Goal: Task Accomplishment & Management: Manage account settings

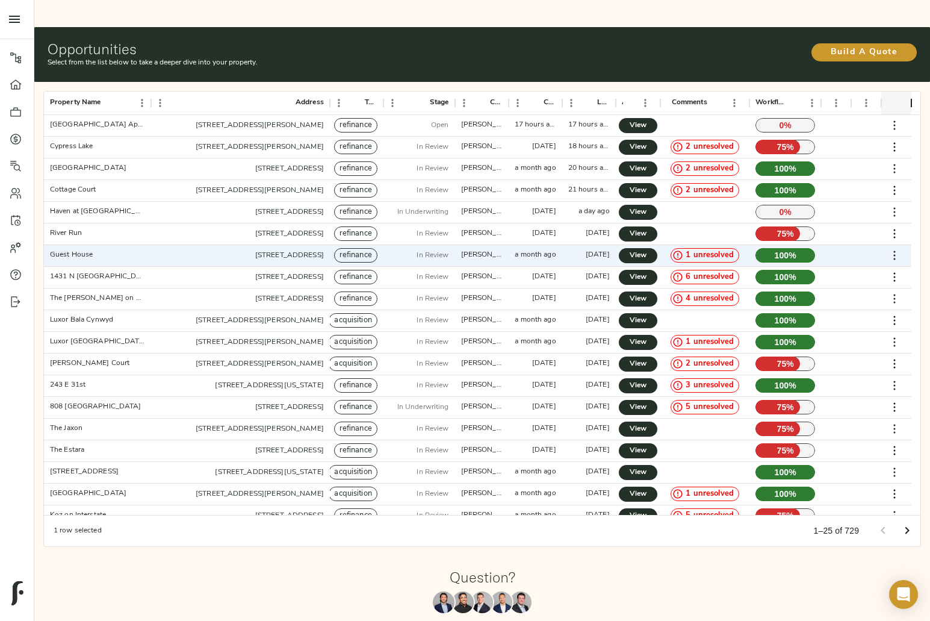
click at [530, 86] on div "Property Name Address Type Stage Created By Created Last Updated Actions Commen…" at bounding box center [483, 318] width 888 height 465
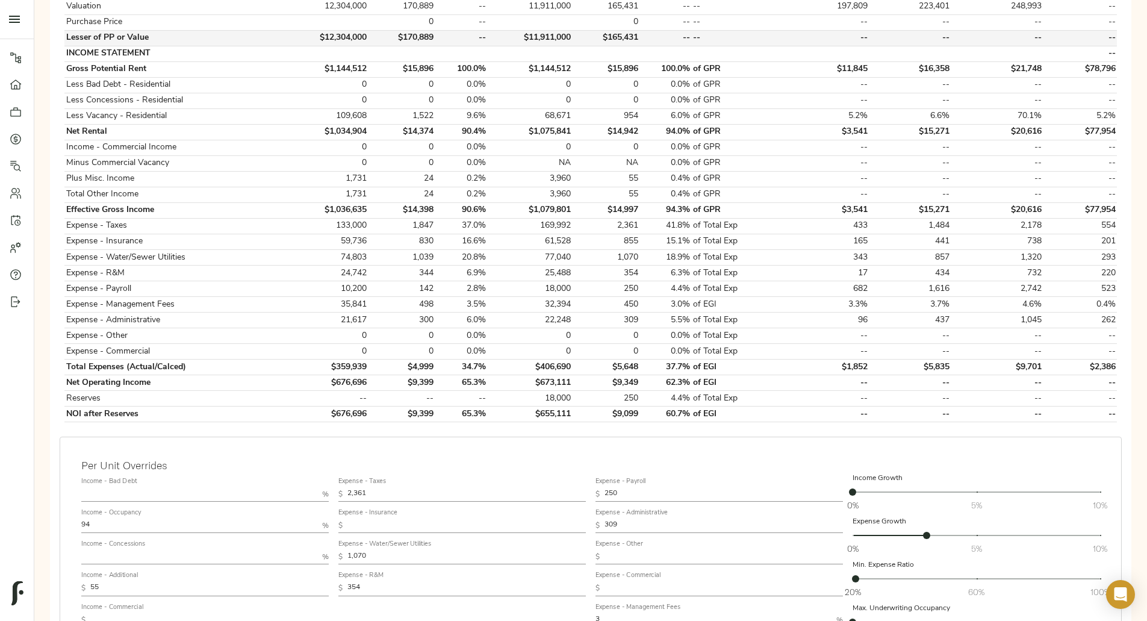
scroll to position [375, 0]
drag, startPoint x: 301, startPoint y: 480, endPoint x: 210, endPoint y: 474, distance: 91.1
click at [210, 474] on div "Step 3: Spread Financials Completed by justin@fulcrumlendingcorp.com on Septemb…" at bounding box center [590, 270] width 1093 height 1000
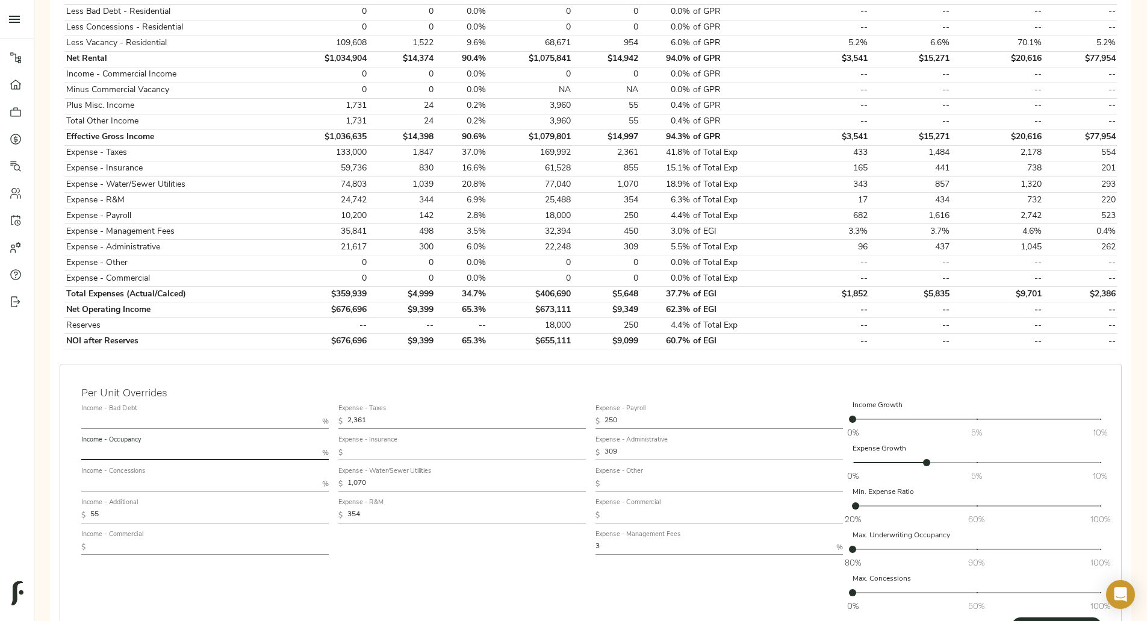
scroll to position [470, 0]
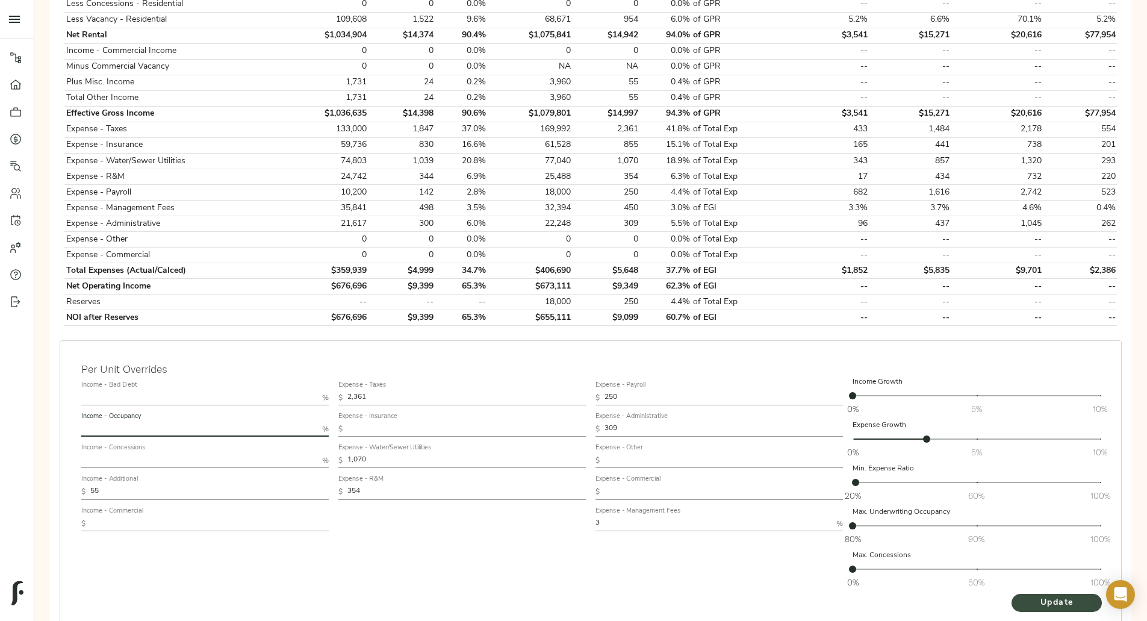
click at [1024, 595] on span "Update" at bounding box center [1057, 602] width 66 height 15
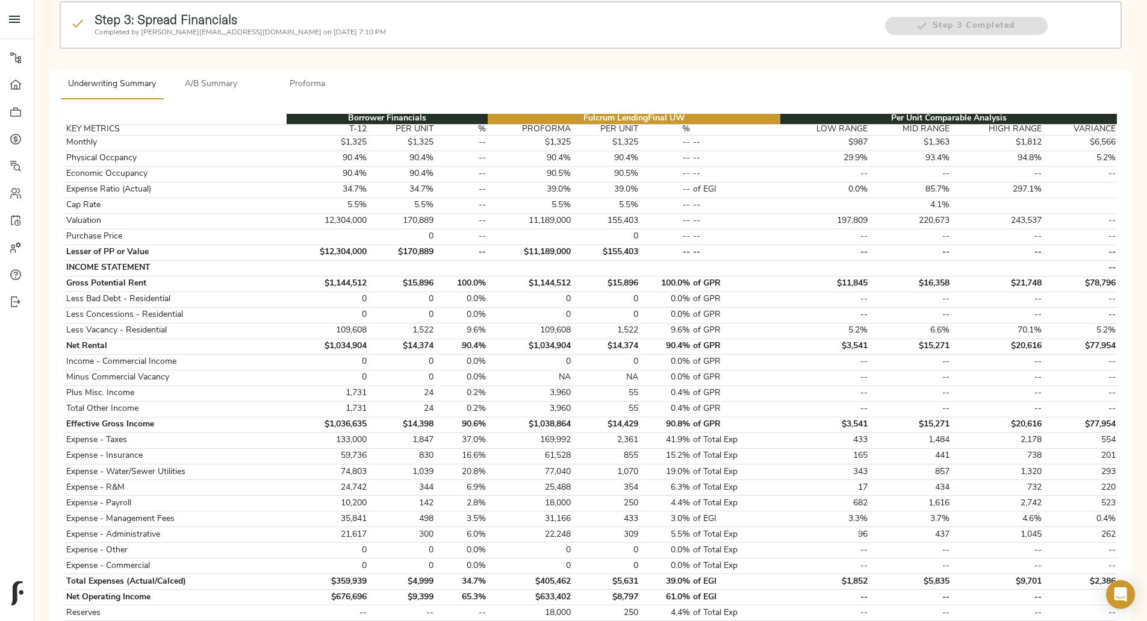
scroll to position [161, 0]
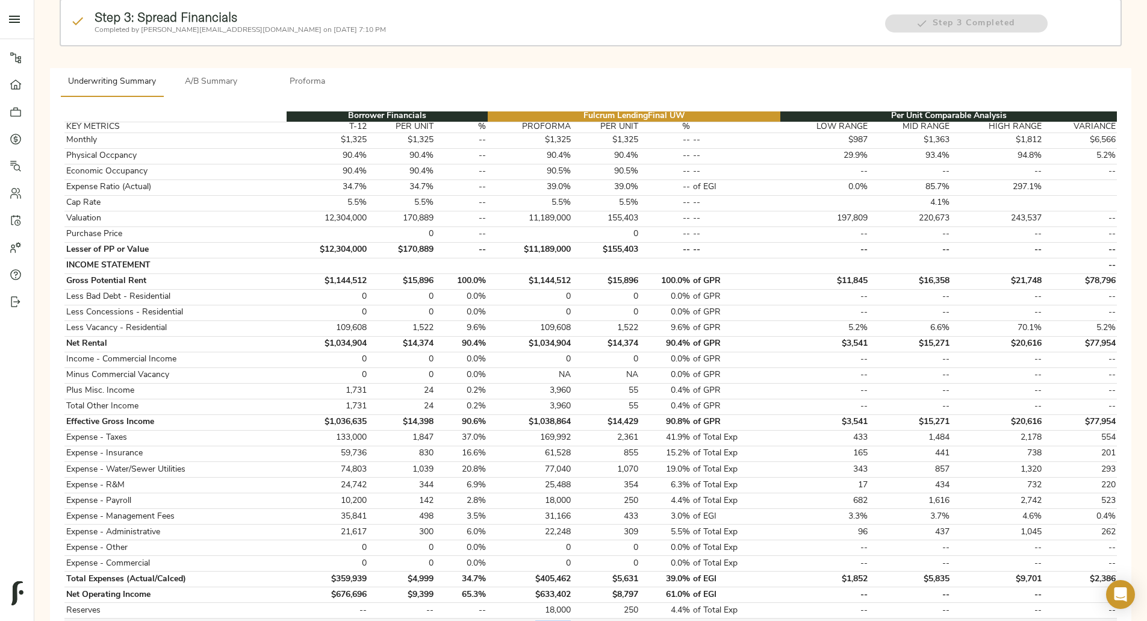
drag, startPoint x: 583, startPoint y: 600, endPoint x: 548, endPoint y: 588, distance: 36.9
click at [548, 618] on td "$615,402" at bounding box center [530, 626] width 85 height 16
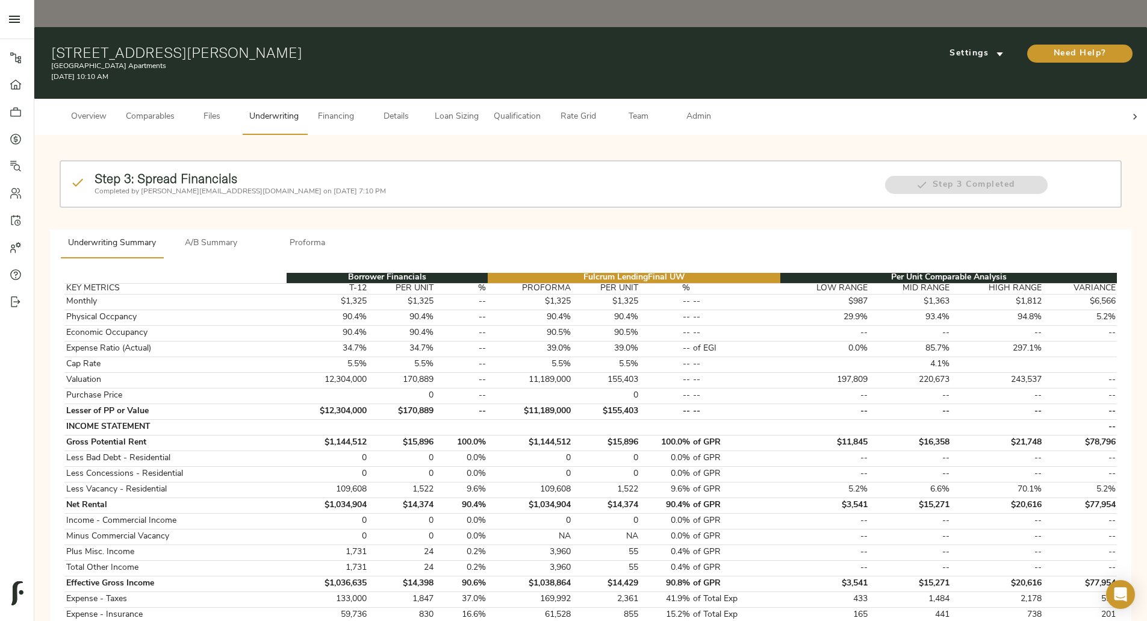
click at [260, 229] on button "A/B Summary" at bounding box center [211, 243] width 96 height 29
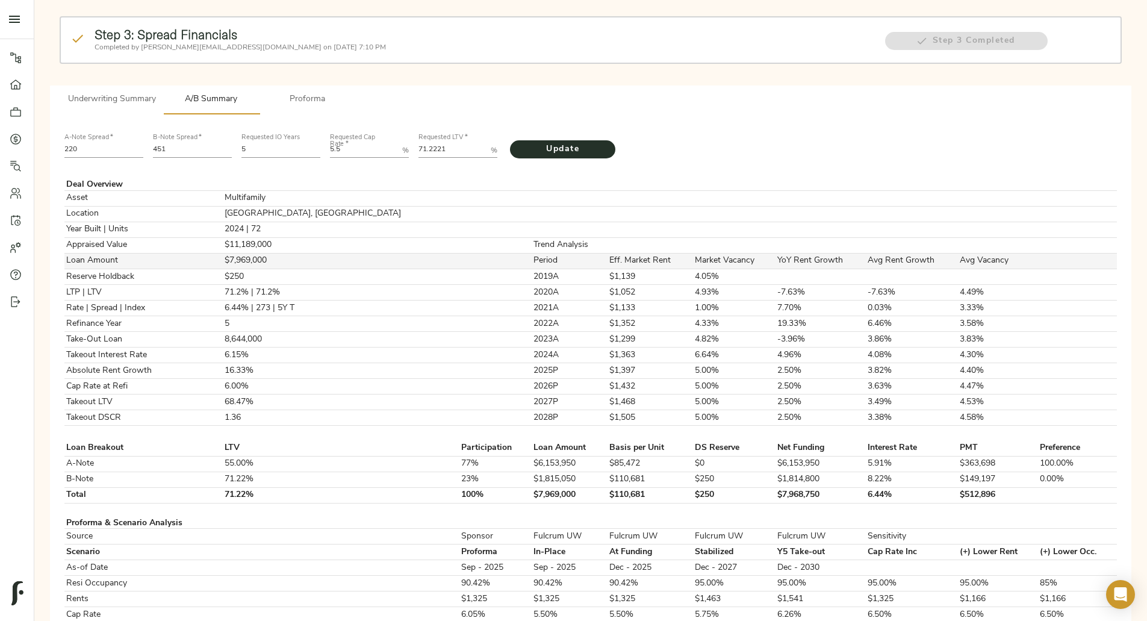
scroll to position [179, 0]
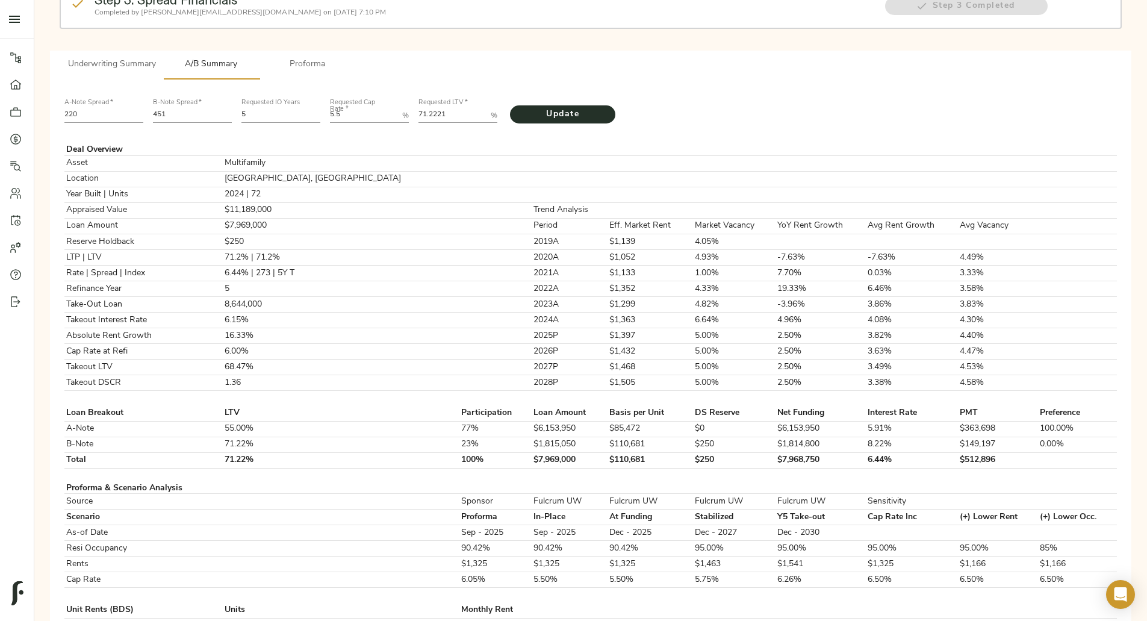
click at [156, 57] on span "Underwriting Summary" at bounding box center [112, 64] width 88 height 15
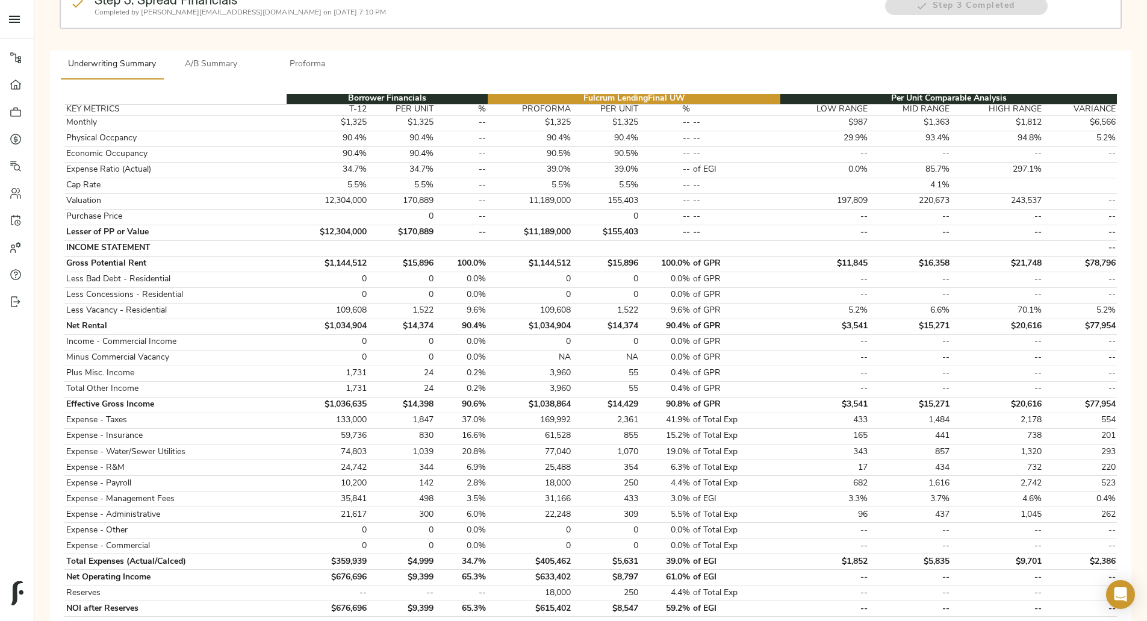
scroll to position [0, 0]
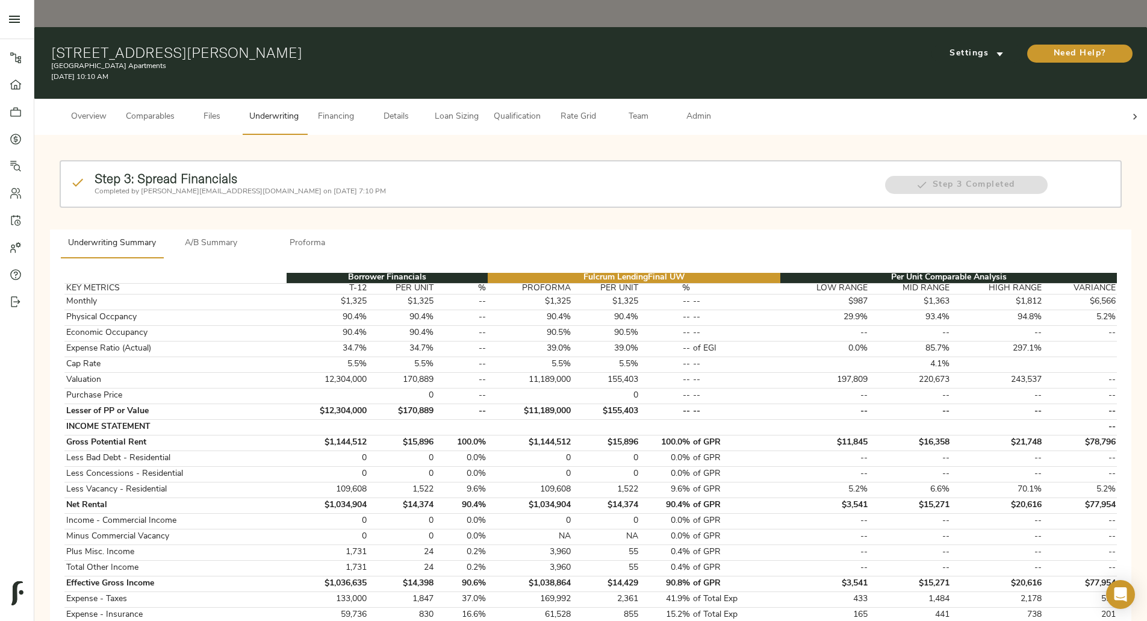
click at [291, 44] on h1 "155 Plez Morgan, Montgomery, TX 77356" at bounding box center [411, 52] width 720 height 17
click at [252, 236] on span "A/B Summary" at bounding box center [211, 243] width 82 height 15
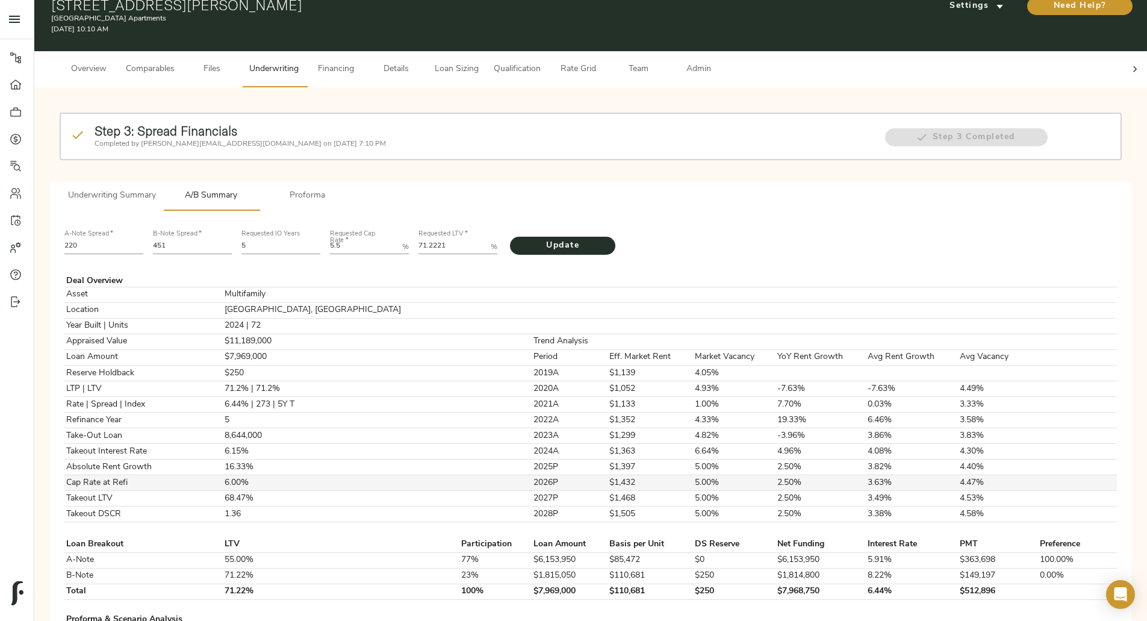
scroll to position [34, 0]
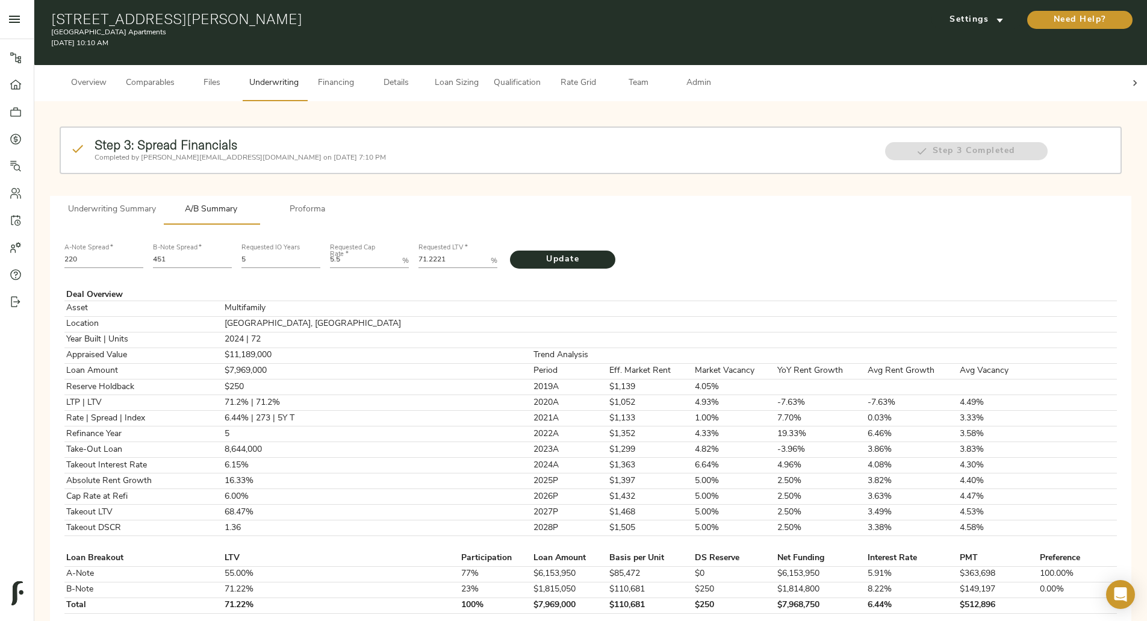
click at [156, 202] on span "Underwriting Summary" at bounding box center [112, 209] width 88 height 15
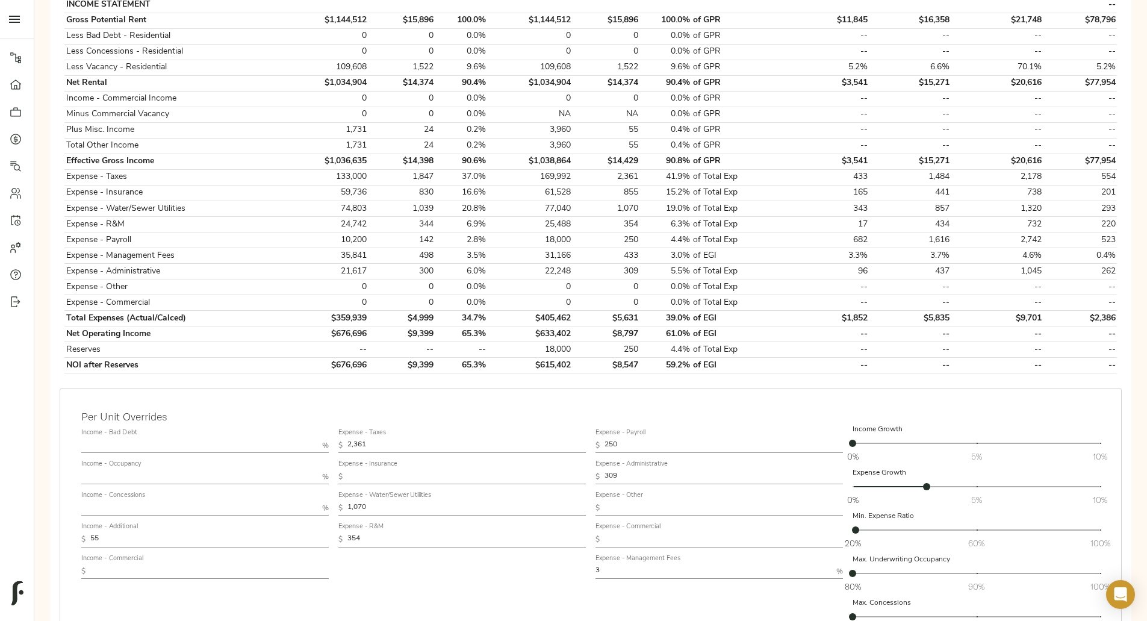
scroll to position [423, 0]
click at [315, 469] on input "text" at bounding box center [199, 476] width 236 height 14
type input "94"
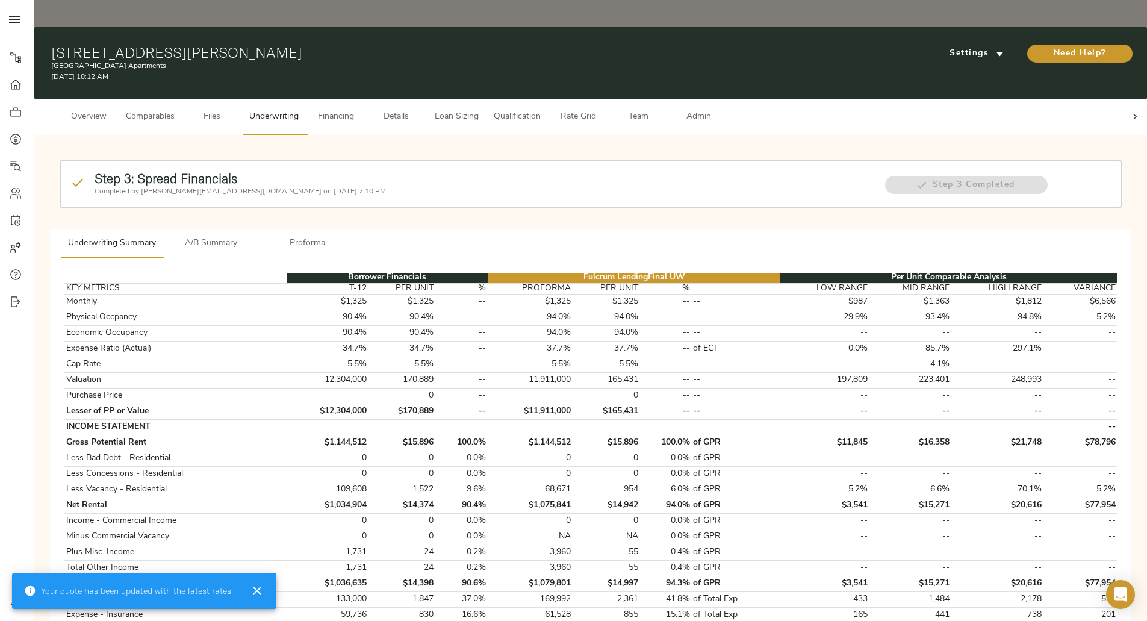
click at [252, 236] on span "A/B Summary" at bounding box center [211, 243] width 82 height 15
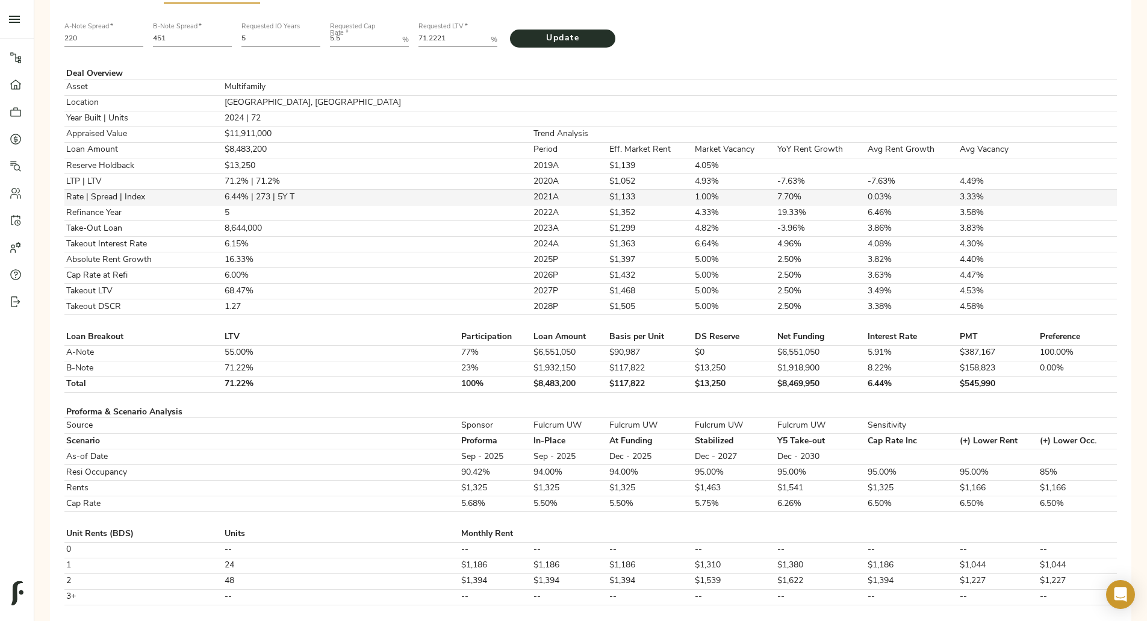
scroll to position [255, 0]
click at [499, 299] on td at bounding box center [495, 307] width 72 height 16
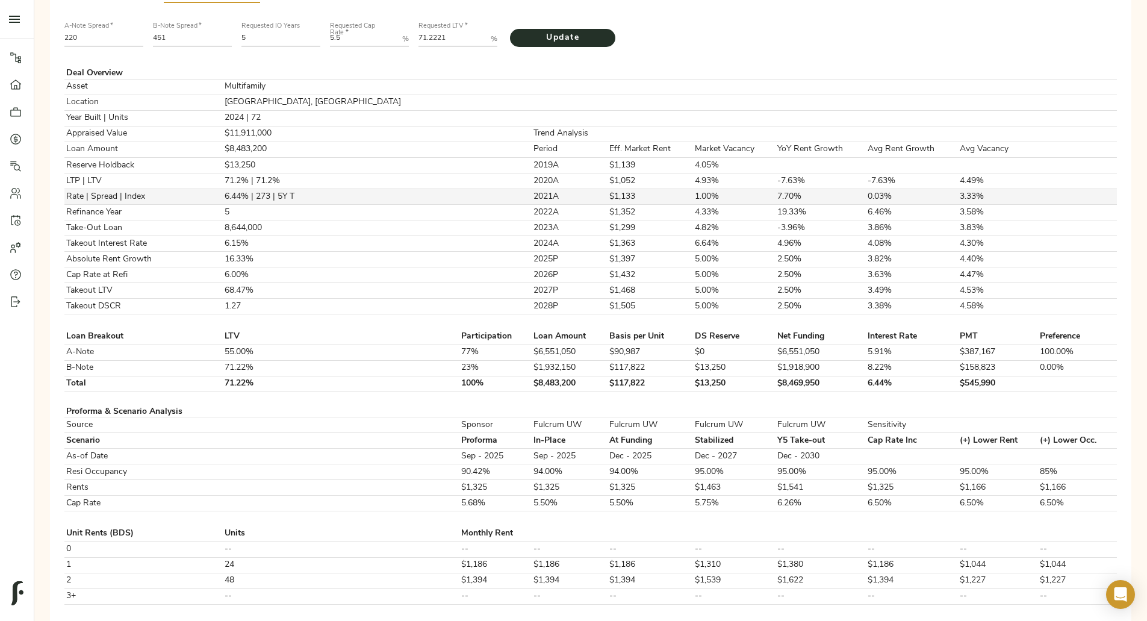
click at [499, 299] on td at bounding box center [495, 307] width 72 height 16
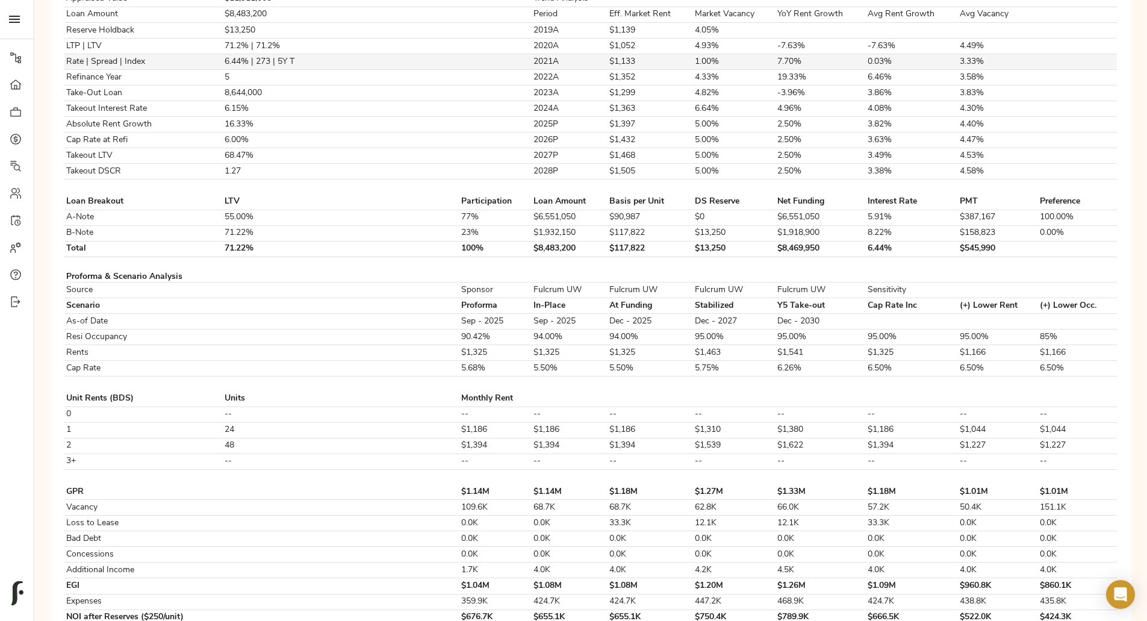
scroll to position [391, 0]
click at [499, 296] on td "Sponsor" at bounding box center [495, 290] width 72 height 16
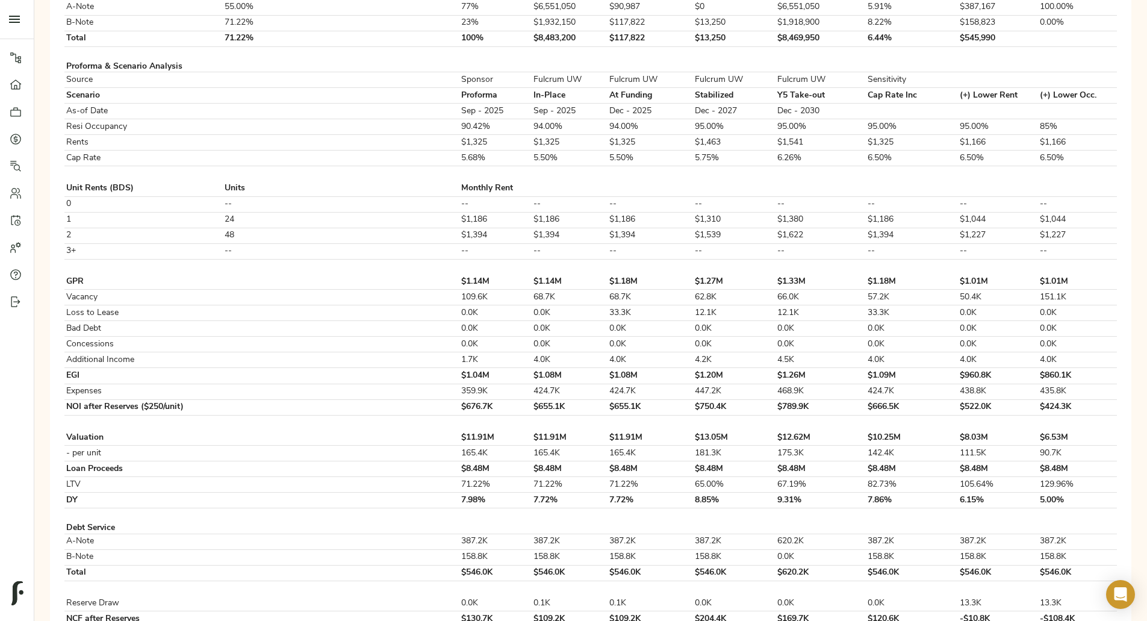
scroll to position [602, 0]
click at [499, 296] on table "Deal Overview Asset Multifamily Location Montgomery, TX Year Built | Units 2024…" at bounding box center [590, 231] width 1052 height 1048
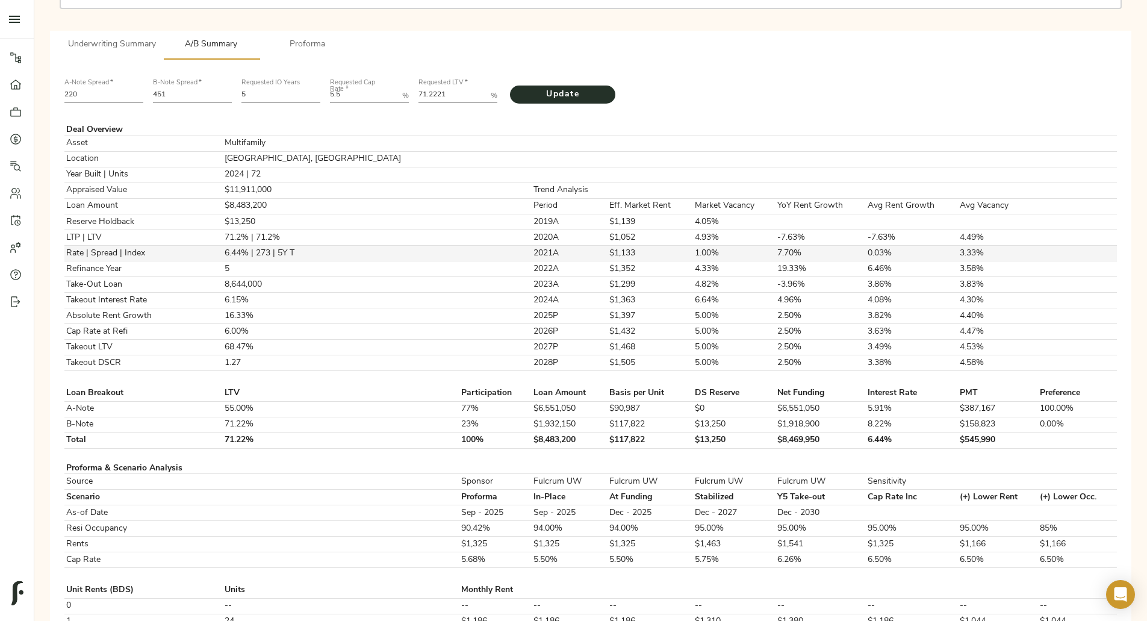
scroll to position [0, 0]
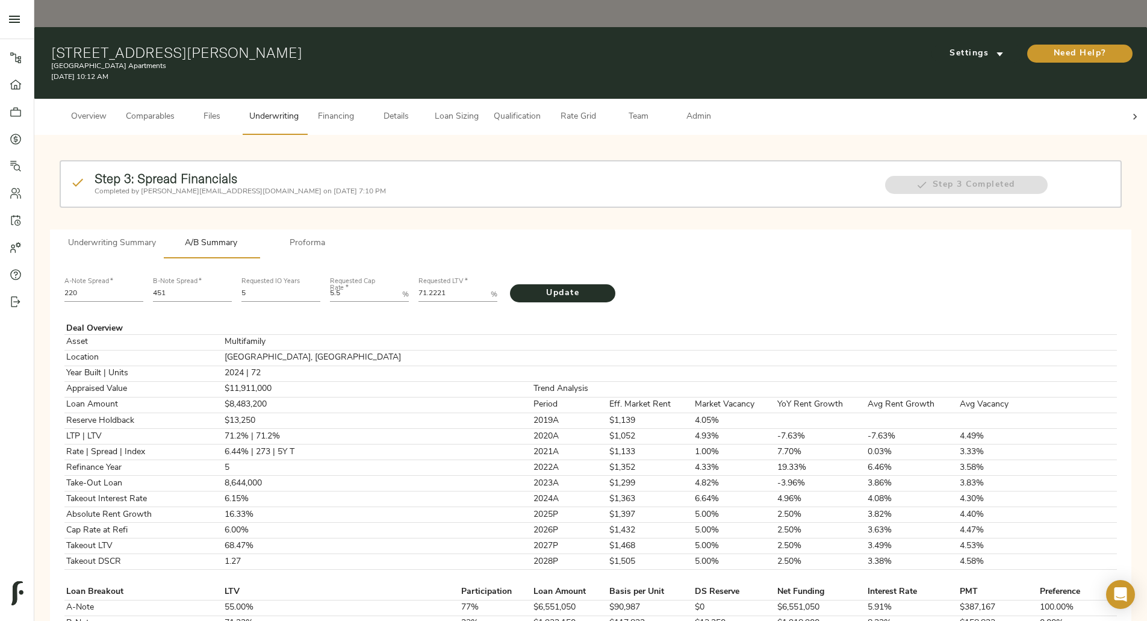
click at [544, 155] on div "Step 3: Spread Financials Completed by justin@fulcrumlendingcorp.com on Septemb…" at bounding box center [591, 194] width 1072 height 78
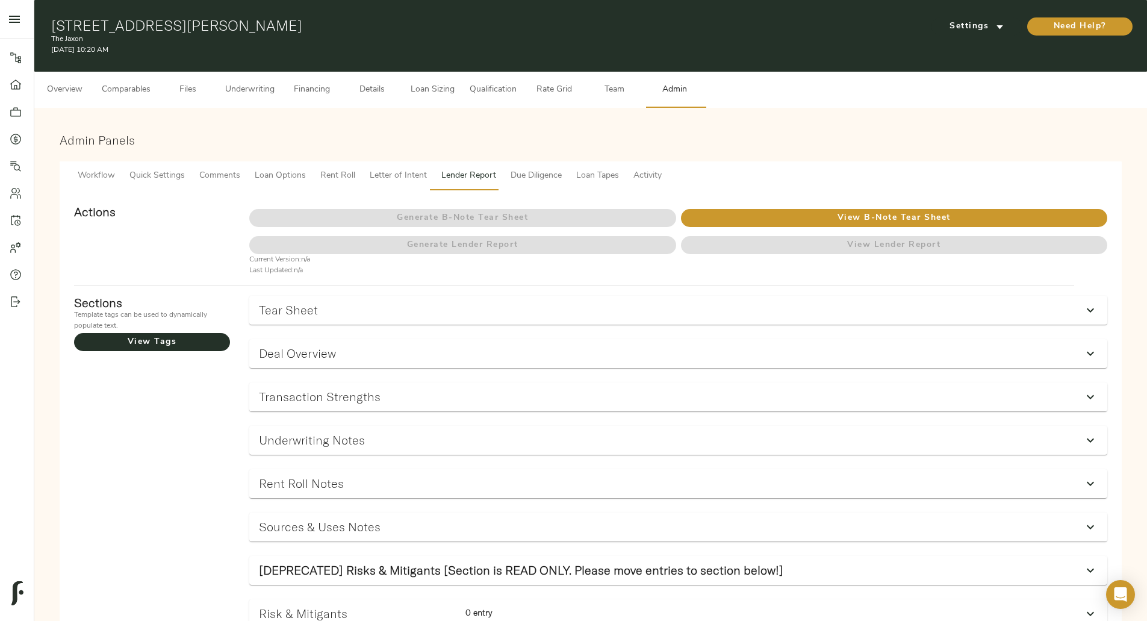
click at [151, 84] on span "Comparables" at bounding box center [126, 89] width 49 height 15
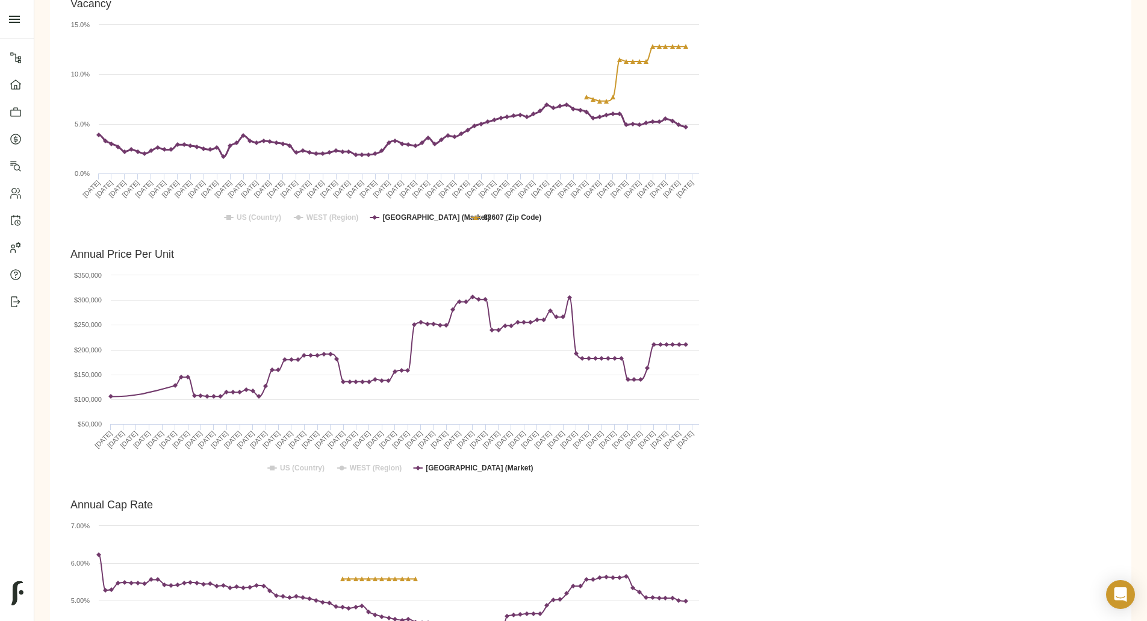
scroll to position [842, 0]
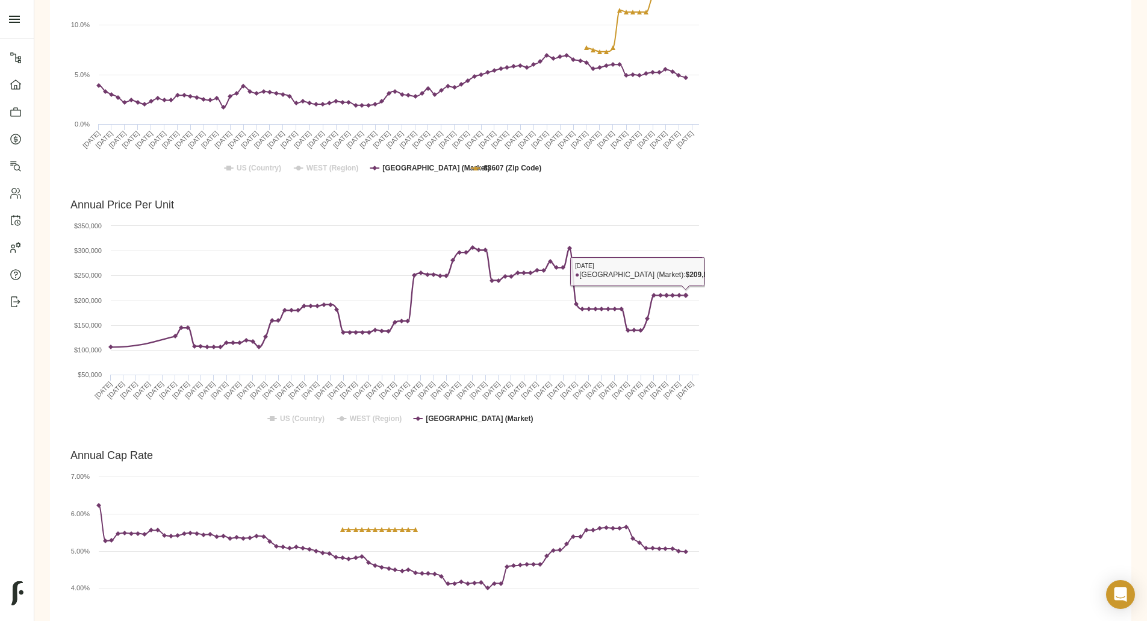
drag, startPoint x: 874, startPoint y: 225, endPoint x: 913, endPoint y: 234, distance: 40.8
click at [913, 234] on div "Created with Highcharts 10.3.3 Annual Price Per Unit [GEOGRAPHIC_DATA] (Country…" at bounding box center [591, 314] width 1062 height 250
